Goal: Check status: Check status

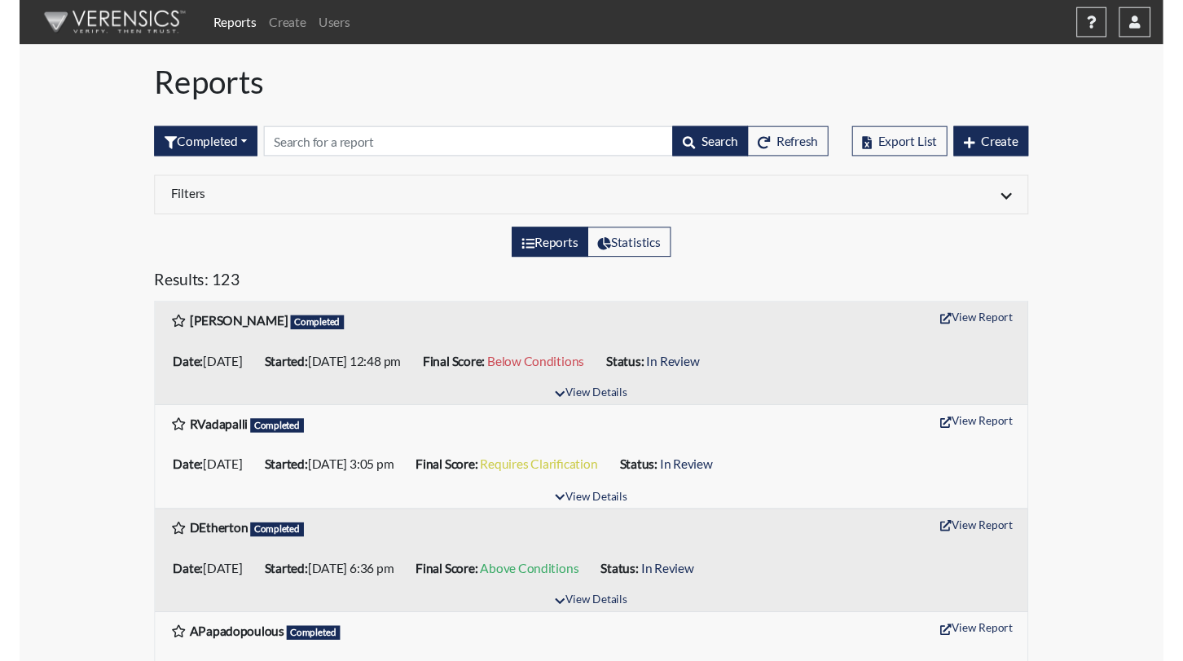
scroll to position [244, 0]
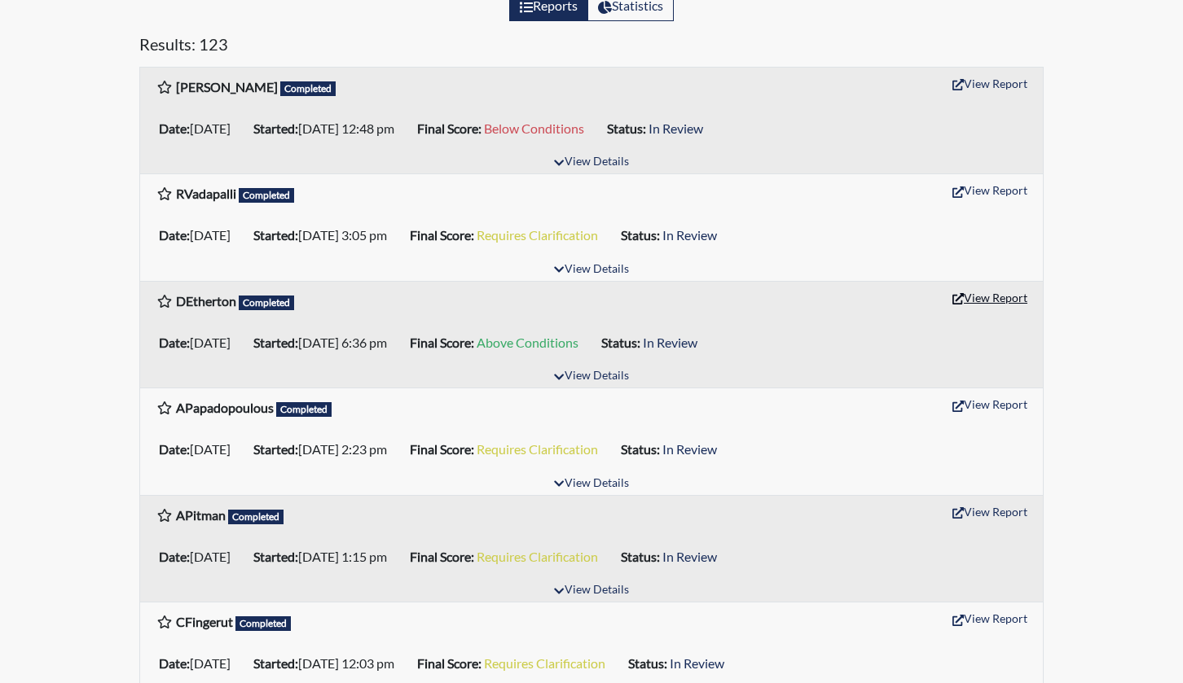
click at [989, 299] on button "View Report" at bounding box center [990, 297] width 90 height 25
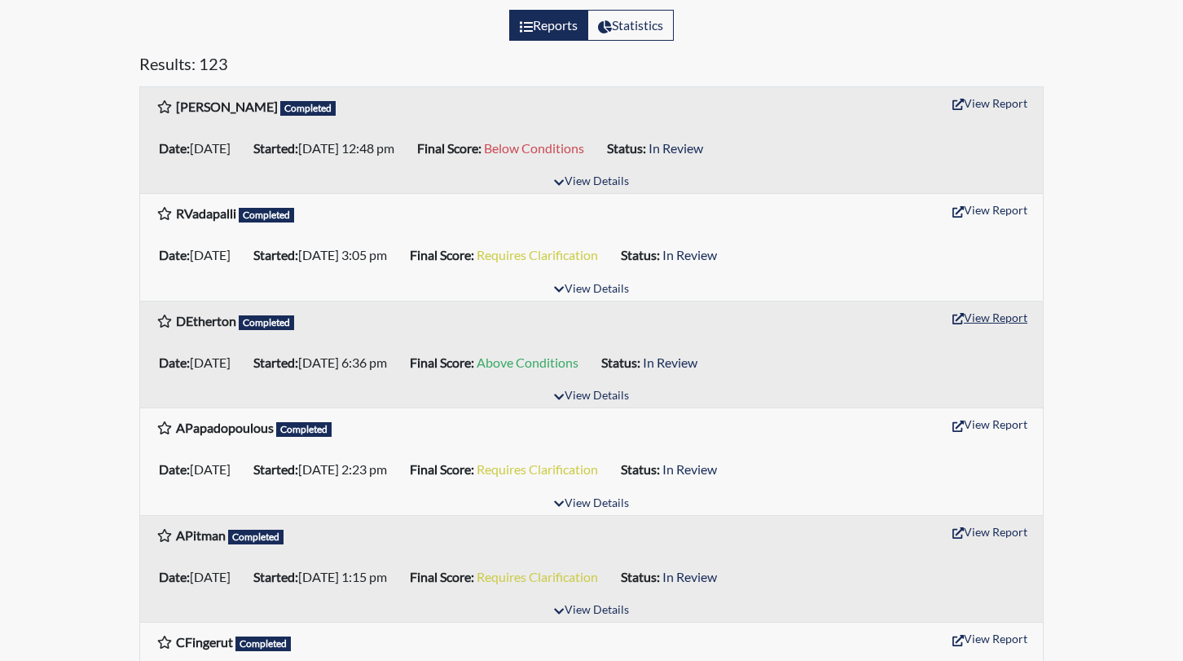
scroll to position [326, 0]
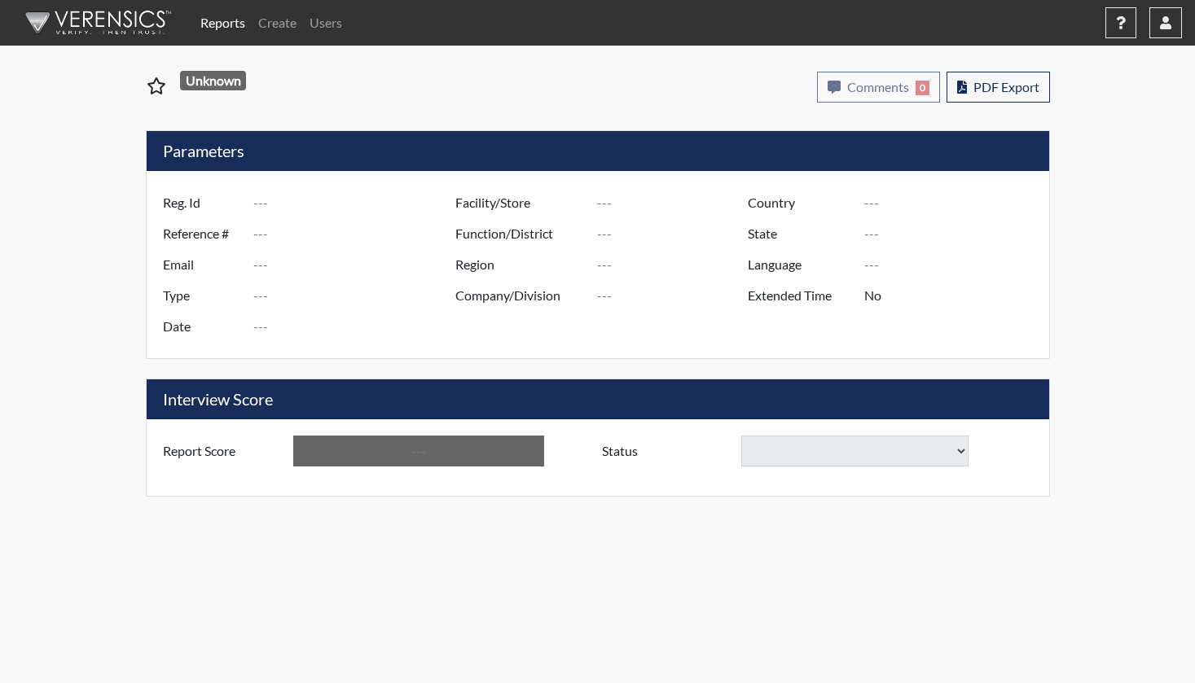
type input "DEtherton"
type input "51212"
type input "ethertondalton@gmail.com"
type input "Pre-Employment"
type input "Sep 10, 2025"
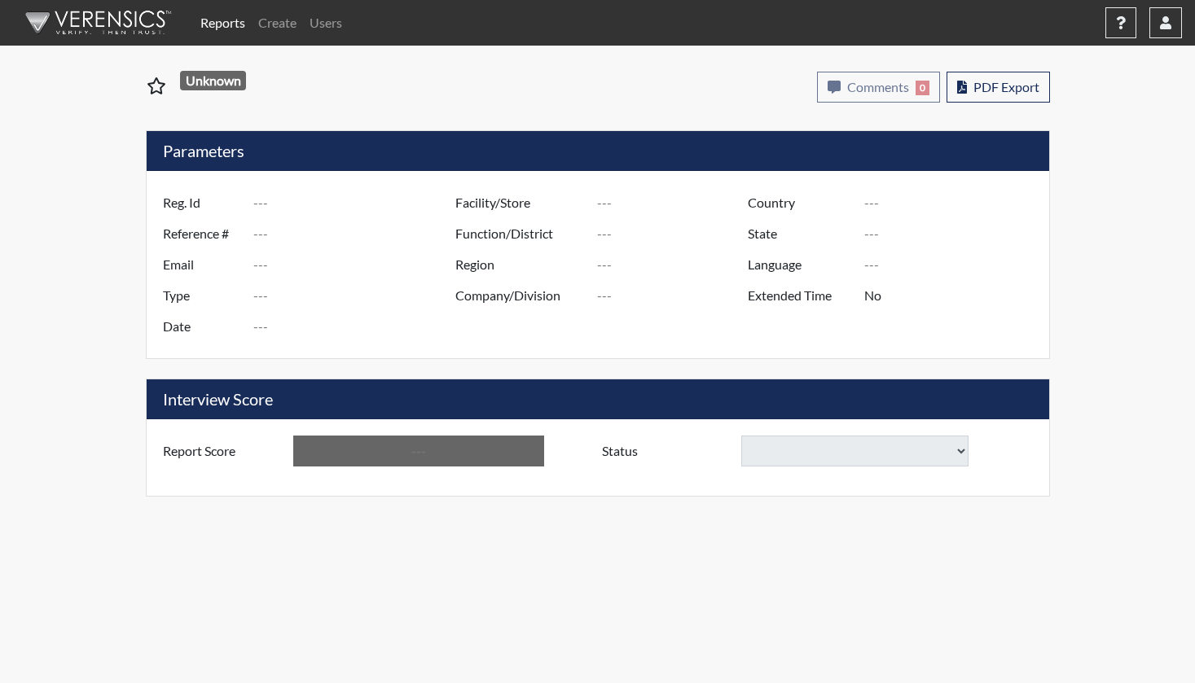
type input "US"
type input "Essay"
type input "[GEOGRAPHIC_DATA]"
type input "[US_STATE]"
type input "English"
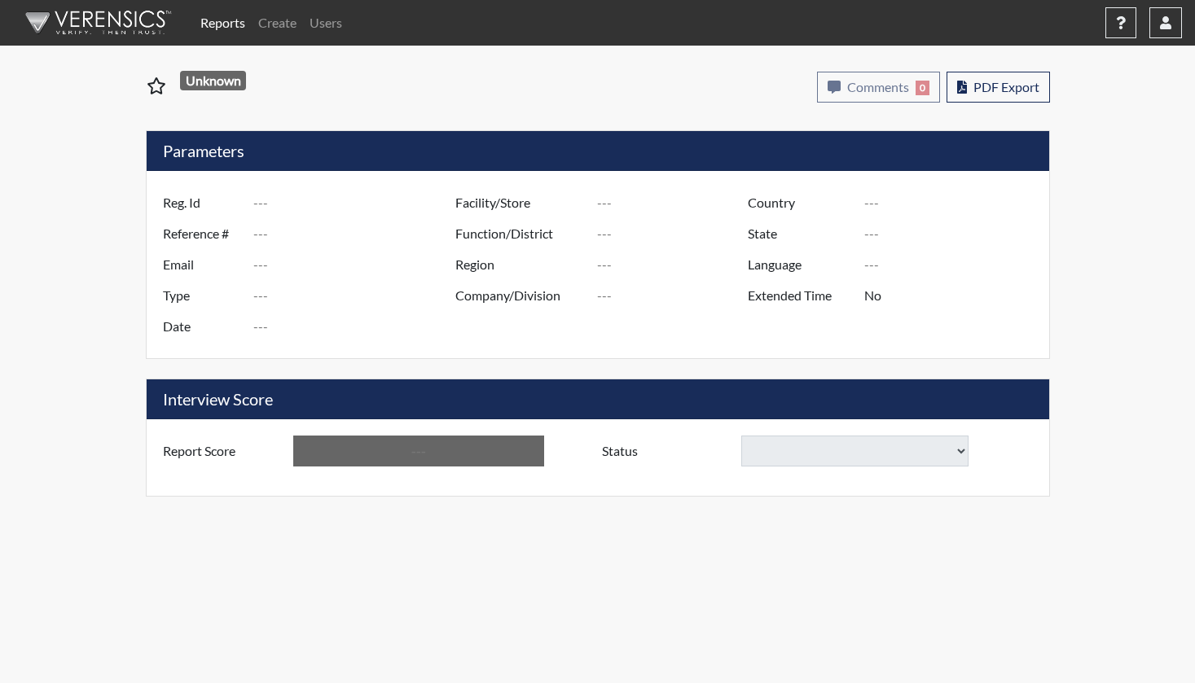
type input "Above Conditions"
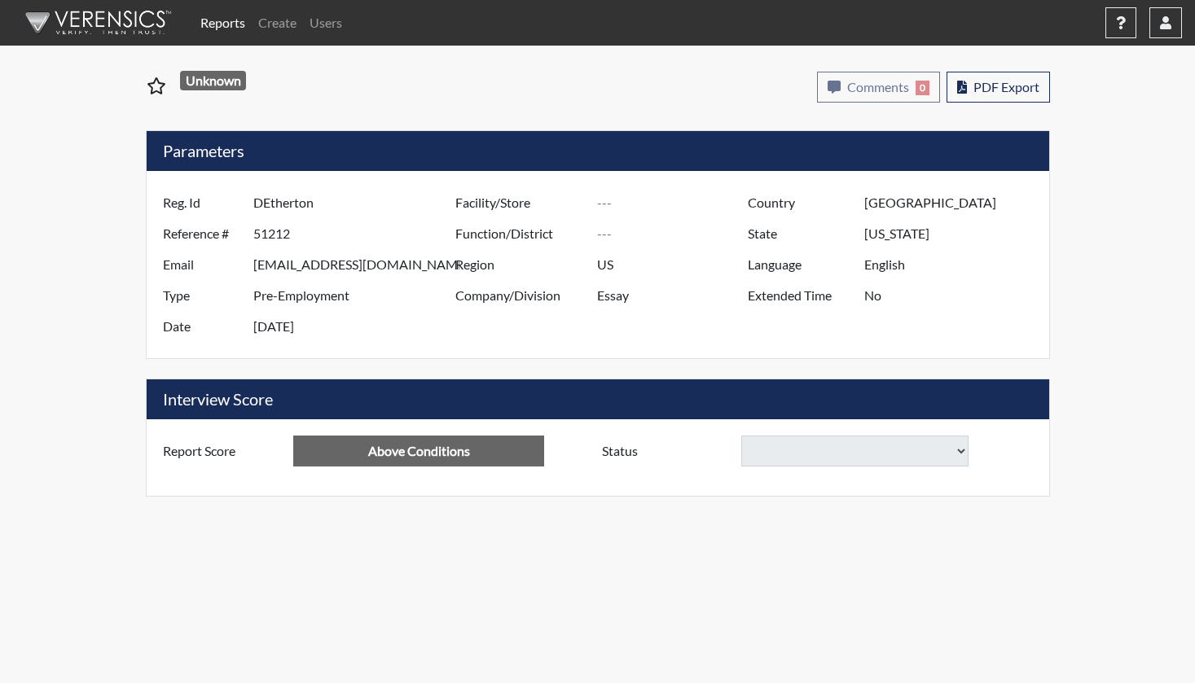
select select
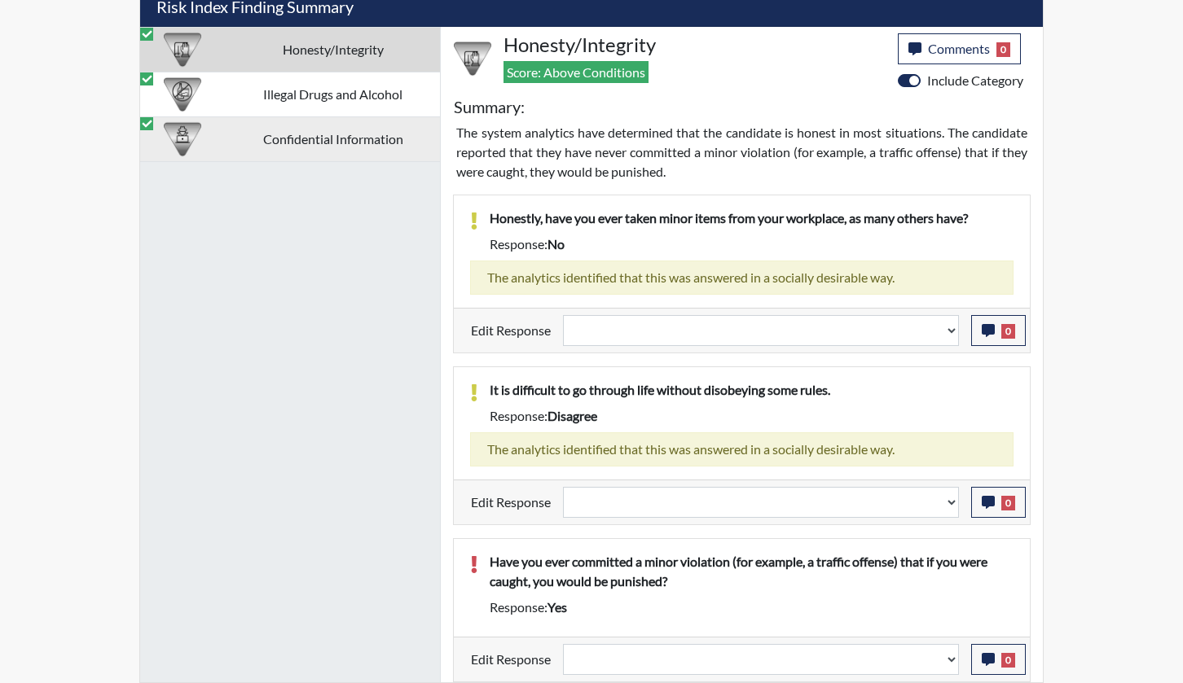
scroll to position [592, 0]
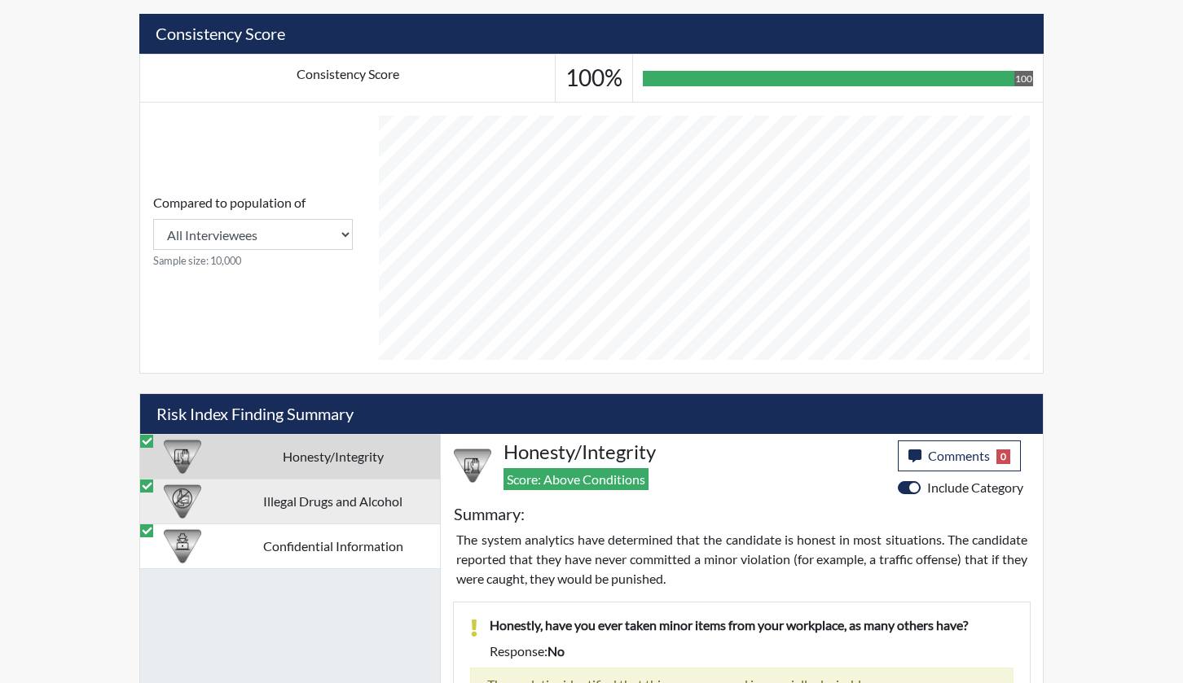
click at [318, 497] on td "Illegal Drugs and Alcohol" at bounding box center [333, 501] width 214 height 45
select select
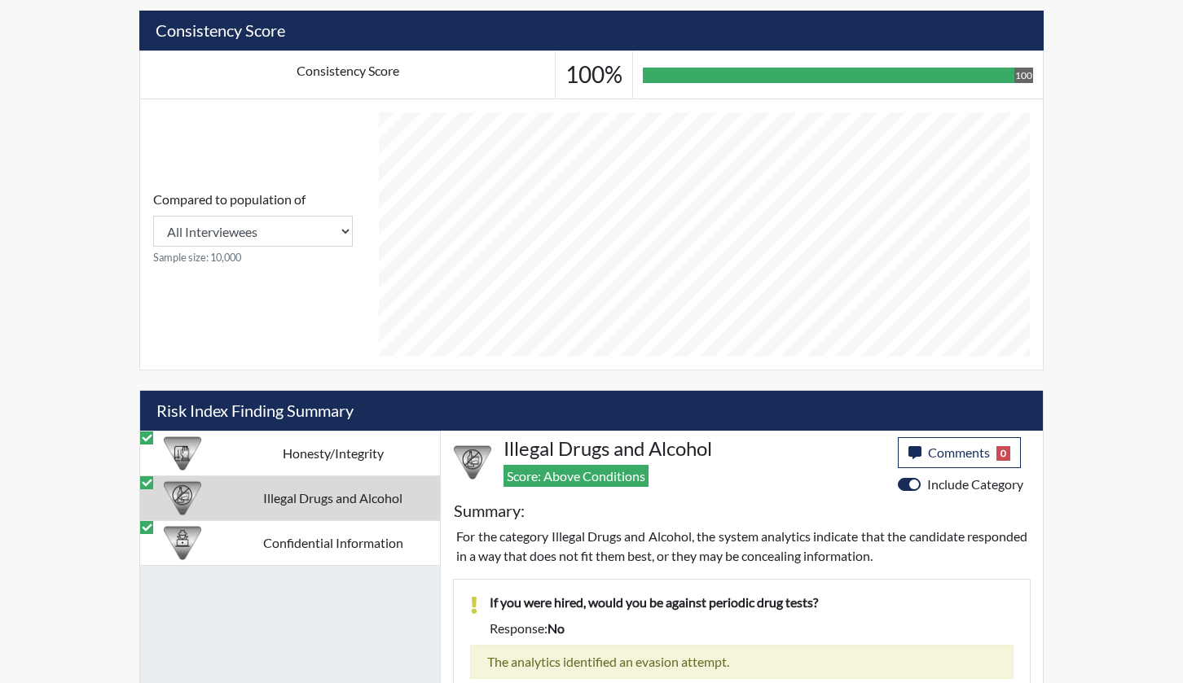
scroll to position [651, 0]
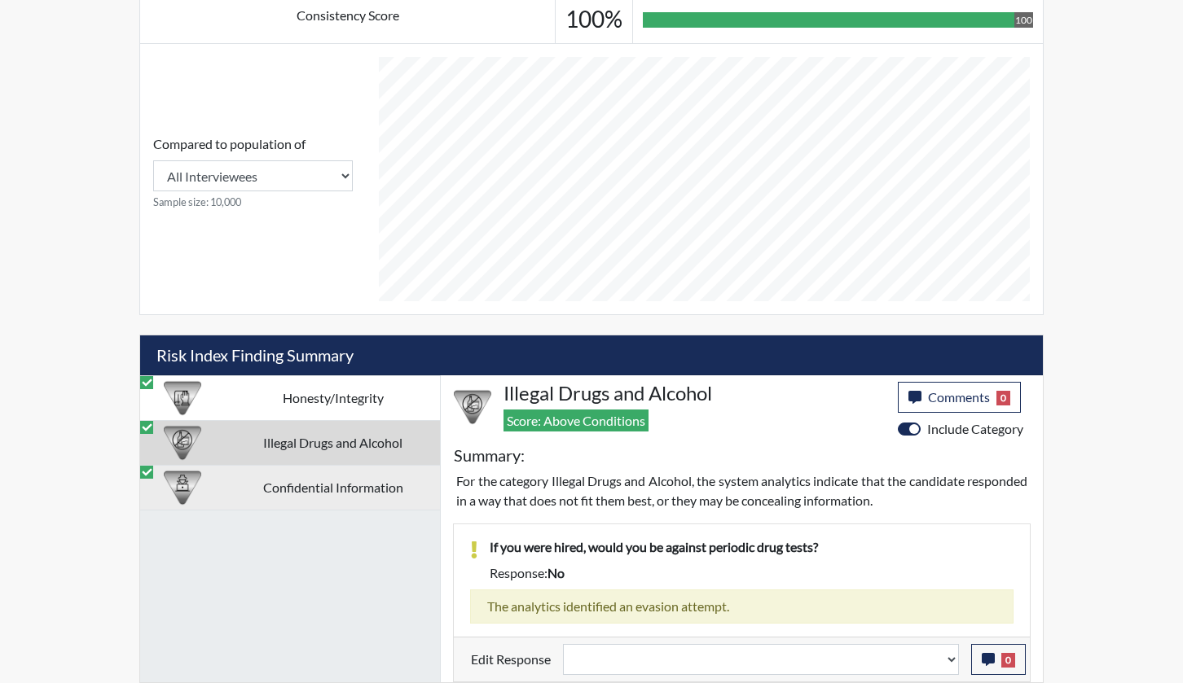
click at [350, 485] on td "Confidential Information" at bounding box center [333, 487] width 214 height 45
select select
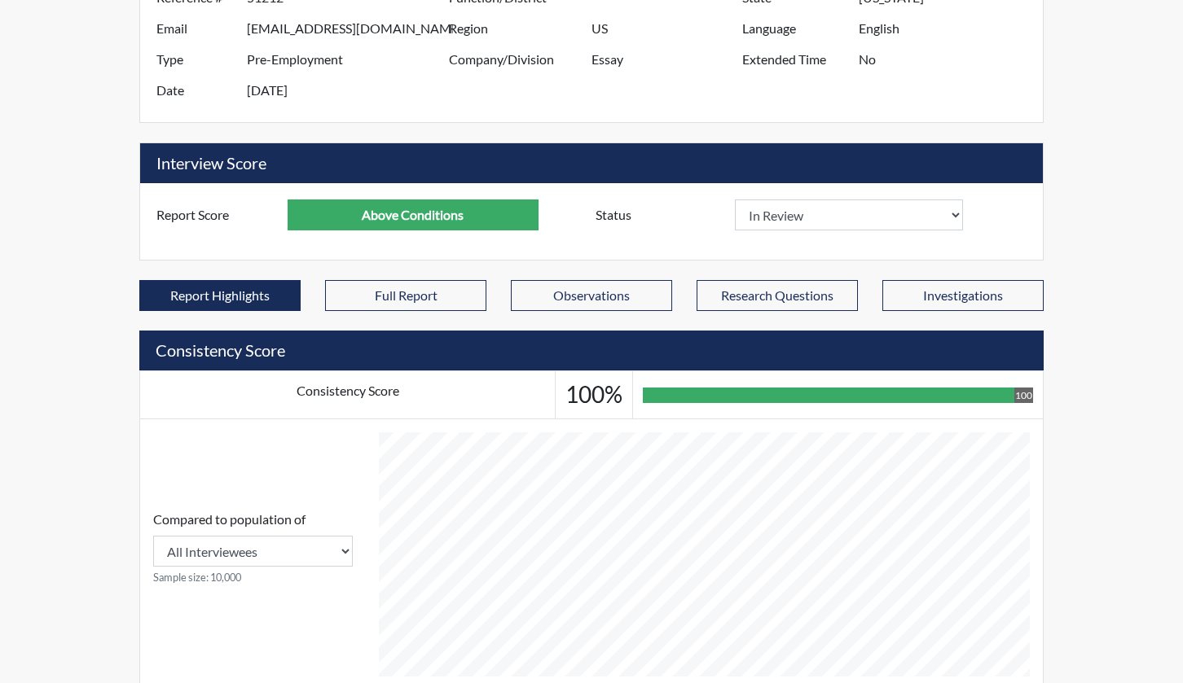
scroll to position [47, 0]
